Goal: Information Seeking & Learning: Check status

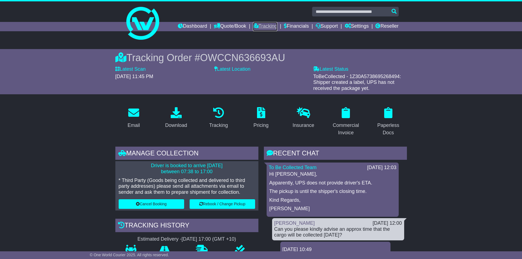
click at [258, 25] on link "Tracking" at bounding box center [265, 26] width 24 height 9
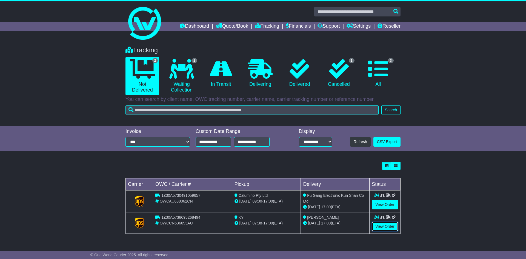
click at [378, 225] on link "View Order" at bounding box center [385, 227] width 26 height 10
